Goal: Communication & Community: Connect with others

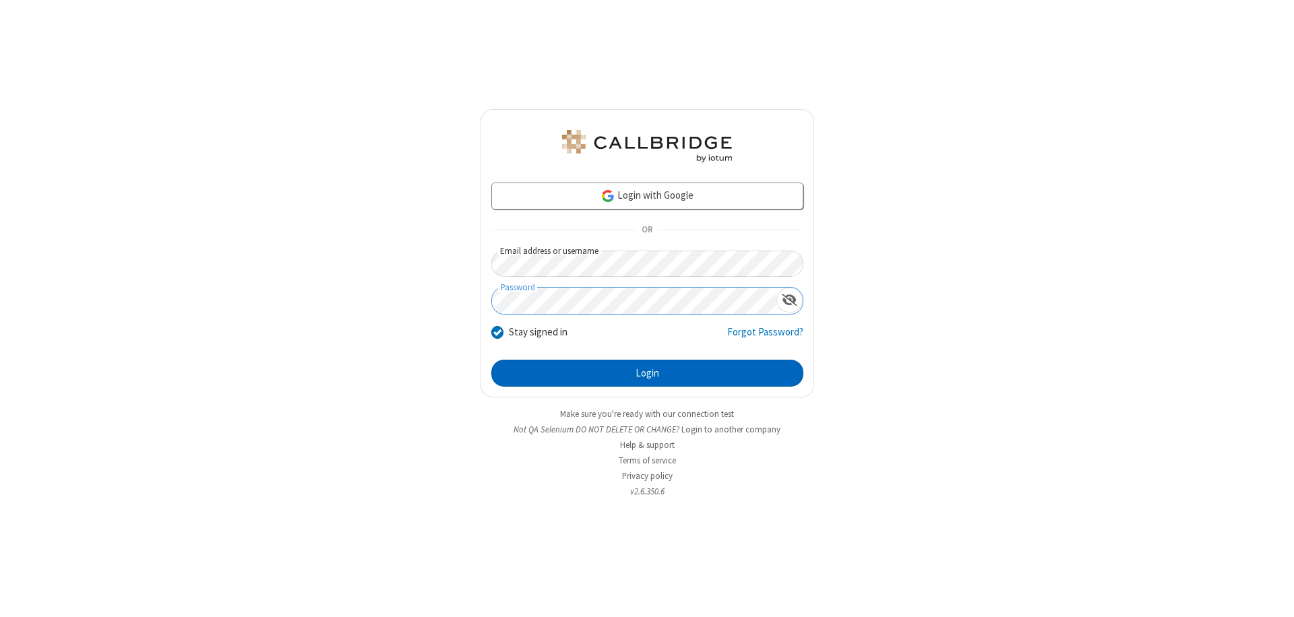
click at [647, 373] on button "Login" at bounding box center [647, 373] width 312 height 27
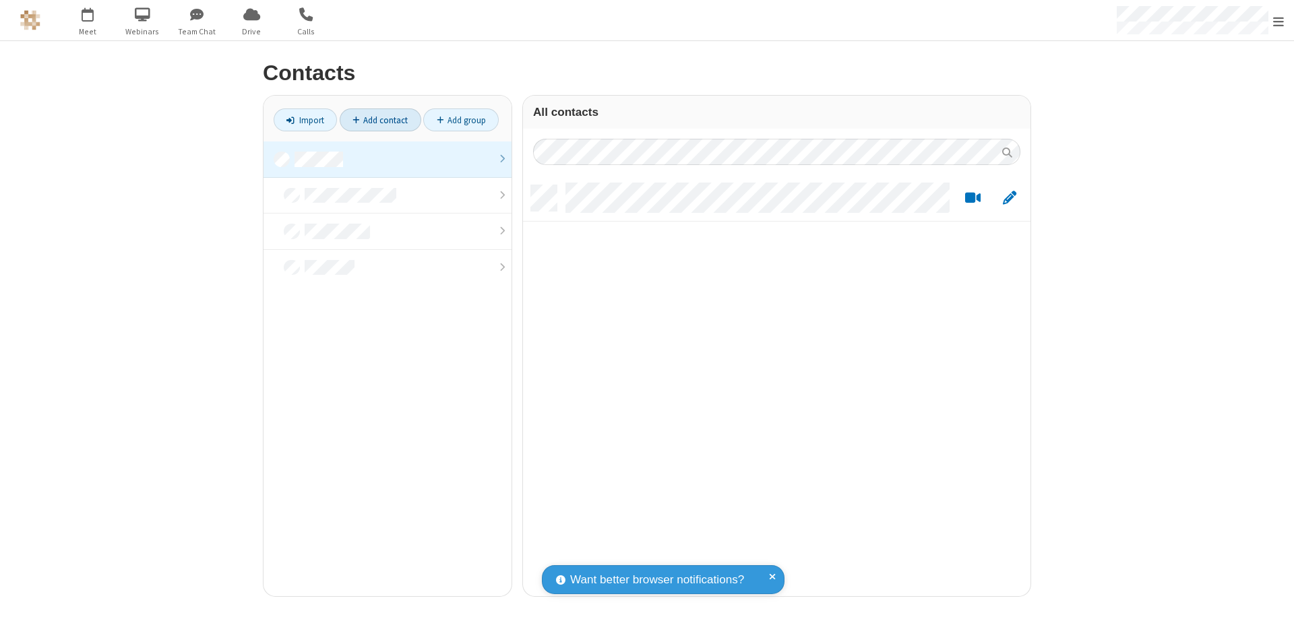
click at [380, 120] on link "Add contact" at bounding box center [381, 120] width 82 height 23
